Goal: Task Accomplishment & Management: Use online tool/utility

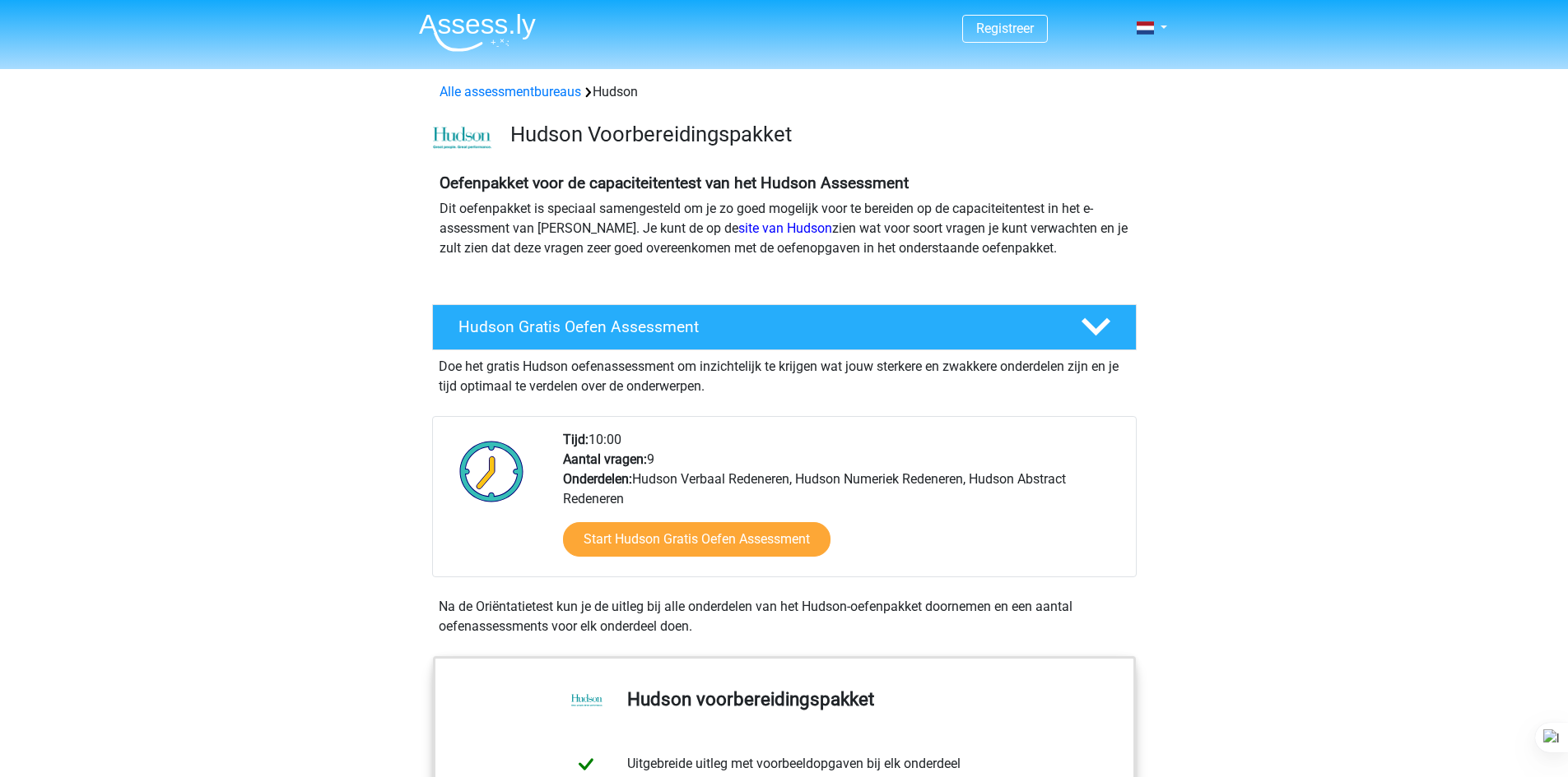
scroll to position [112, 0]
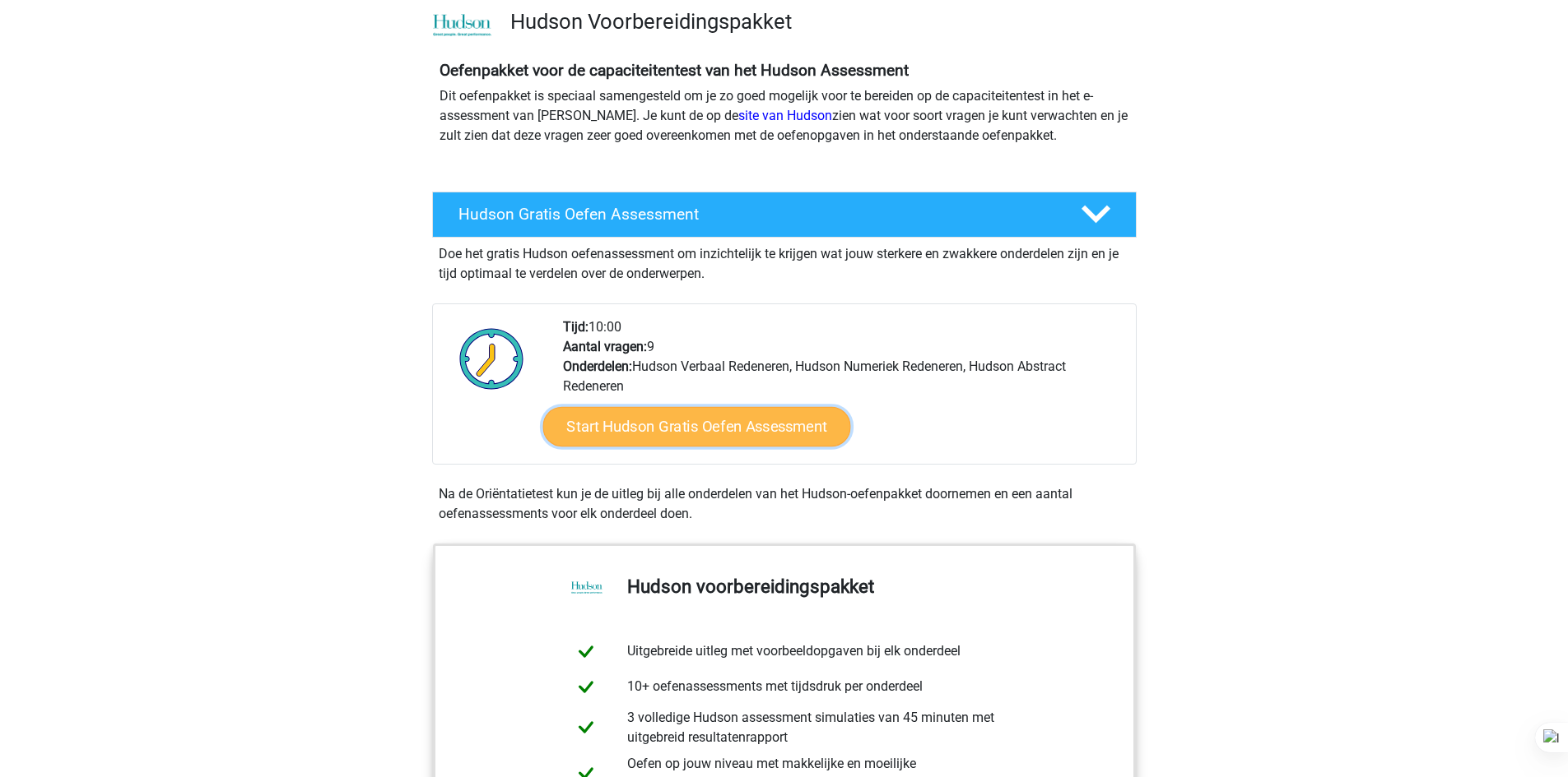
click at [723, 429] on link "Start Hudson Gratis Oefen Assessment" at bounding box center [695, 427] width 308 height 39
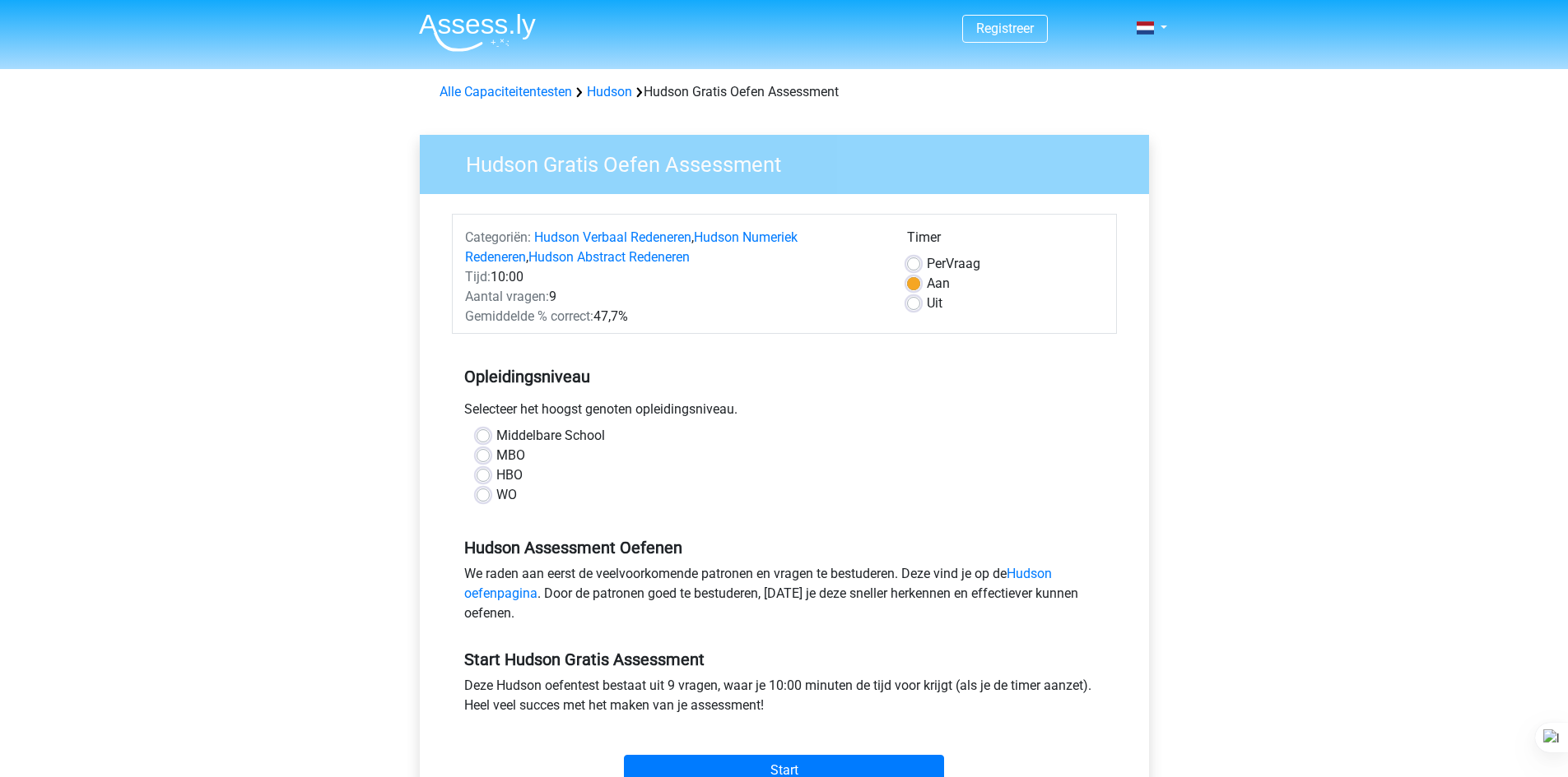
click at [497, 478] on label "HBO" at bounding box center [510, 476] width 27 height 20
click at [485, 478] on input "HBO" at bounding box center [483, 474] width 13 height 16
radio input "true"
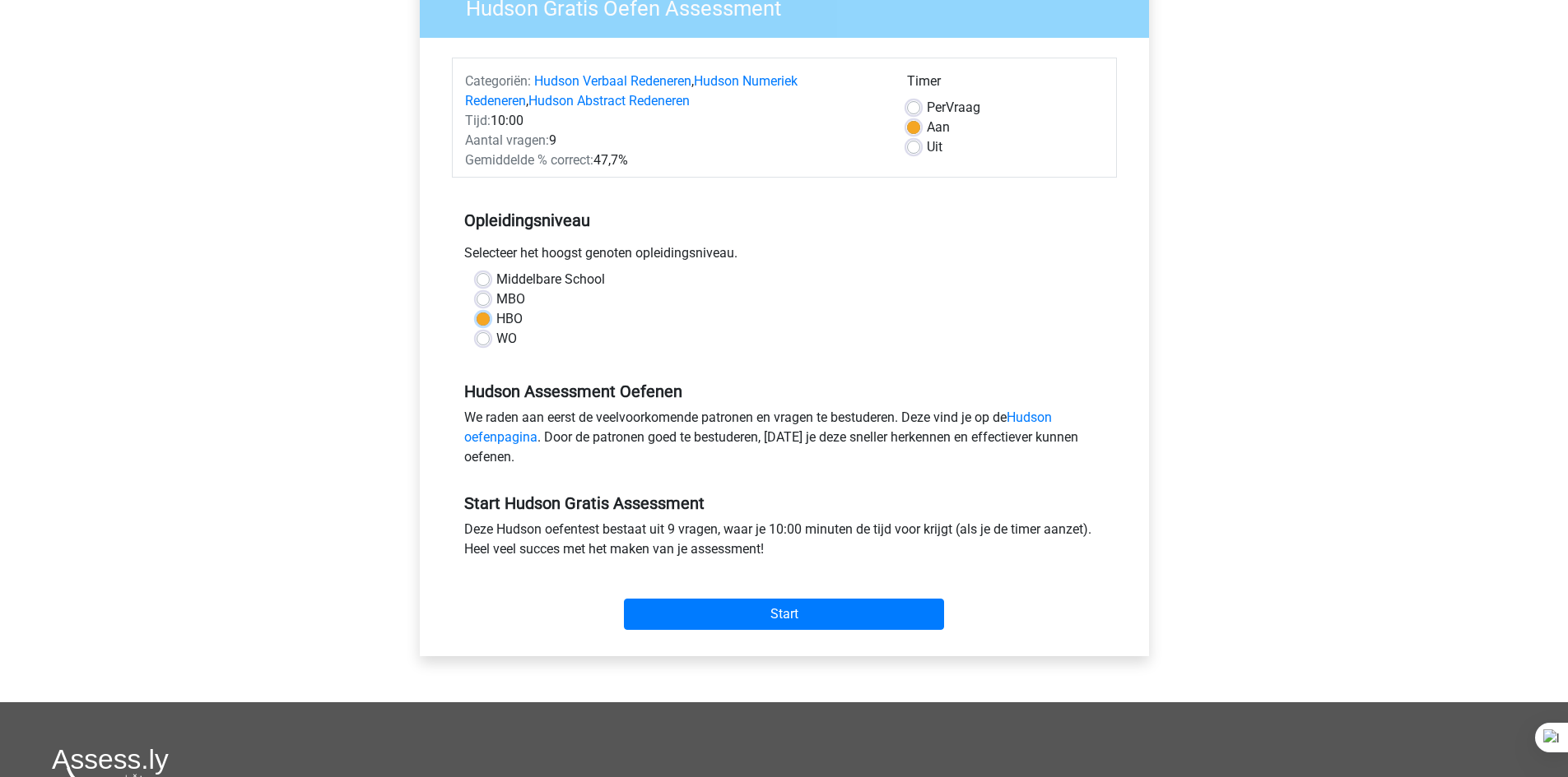
scroll to position [157, 0]
click at [755, 636] on div "Start" at bounding box center [784, 600] width 665 height 70
click at [759, 616] on input "Start" at bounding box center [784, 613] width 320 height 31
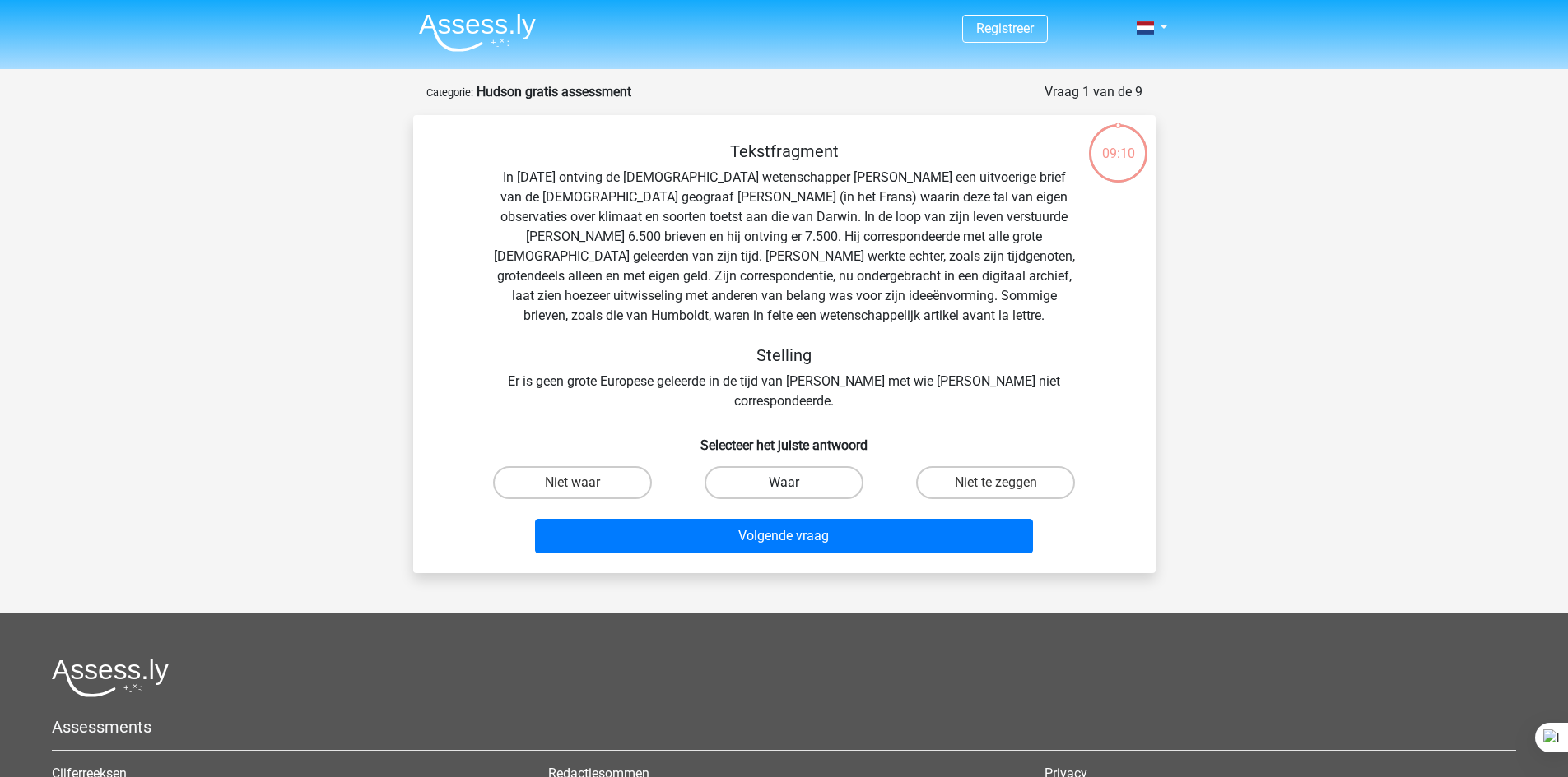
click at [819, 466] on label "Waar" at bounding box center [784, 482] width 159 height 33
click at [794, 483] on input "Waar" at bounding box center [789, 488] width 11 height 11
radio input "true"
click at [822, 547] on div "Tekstfragment In [DATE] ontving de [DEMOGRAPHIC_DATA] wetenschapper [PERSON_NAM…" at bounding box center [784, 344] width 743 height 458
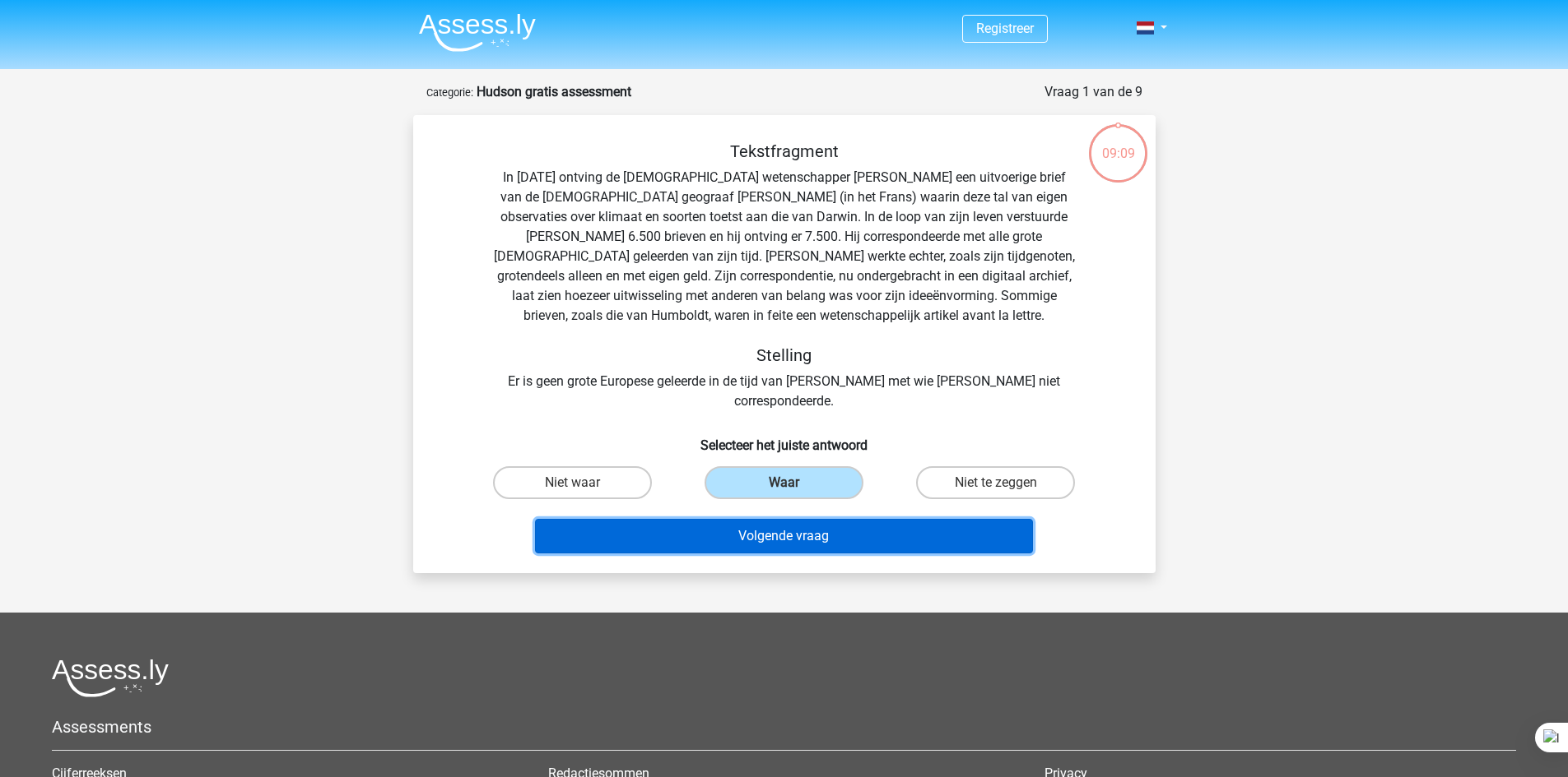
click at [841, 519] on button "Volgende vraag" at bounding box center [784, 536] width 498 height 35
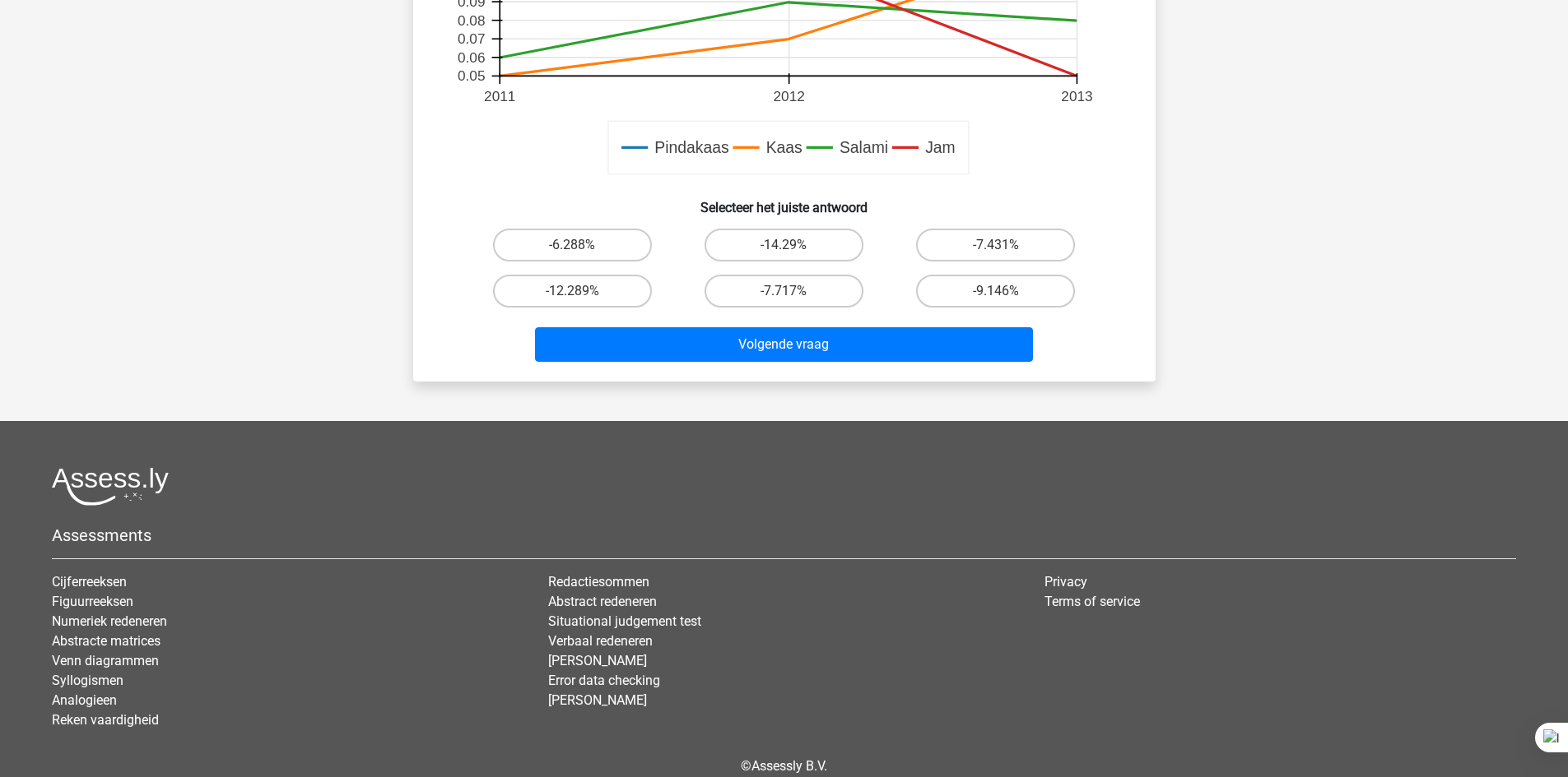
scroll to position [745, 0]
